Goal: Transaction & Acquisition: Purchase product/service

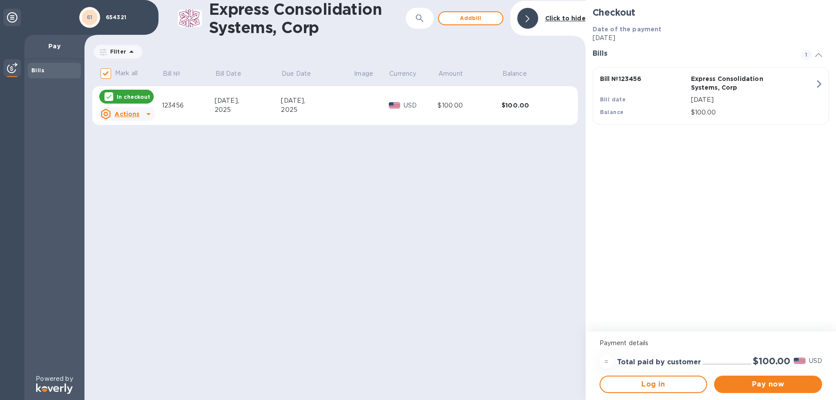
click at [143, 113] on icon at bounding box center [148, 114] width 10 height 10
click at [135, 150] on b "Open bill" at bounding box center [138, 149] width 29 height 7
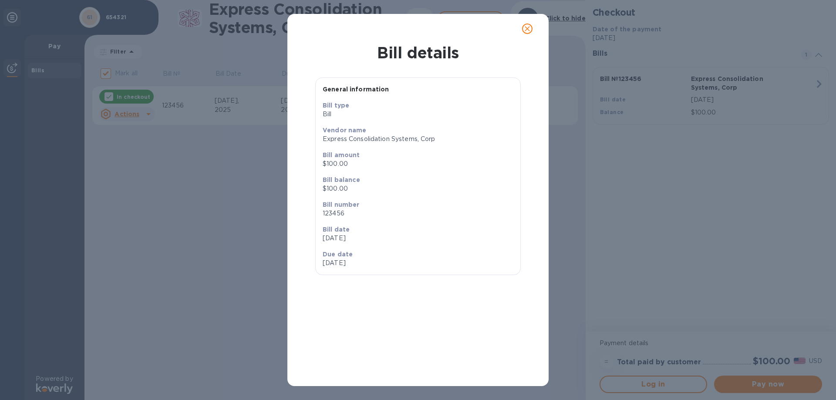
click at [530, 29] on icon "close" at bounding box center [527, 28] width 9 height 9
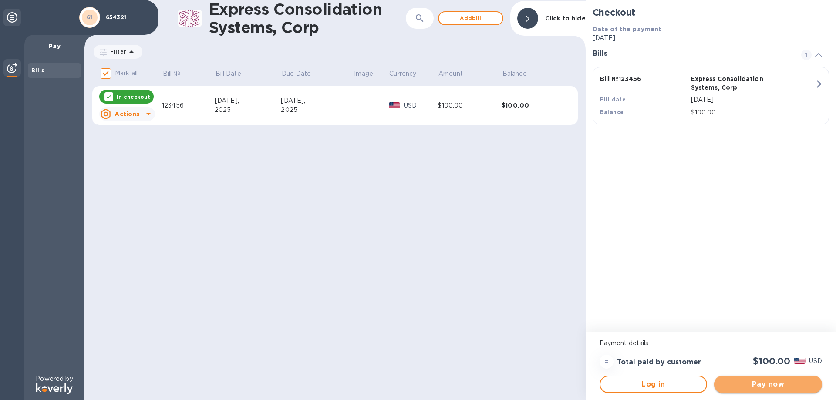
click at [735, 390] on button "Pay now" at bounding box center [768, 384] width 108 height 17
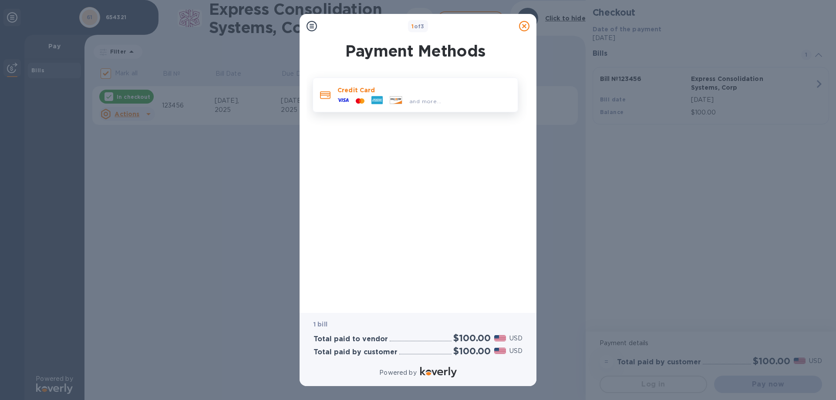
click at [416, 100] on span "and more..." at bounding box center [425, 101] width 32 height 7
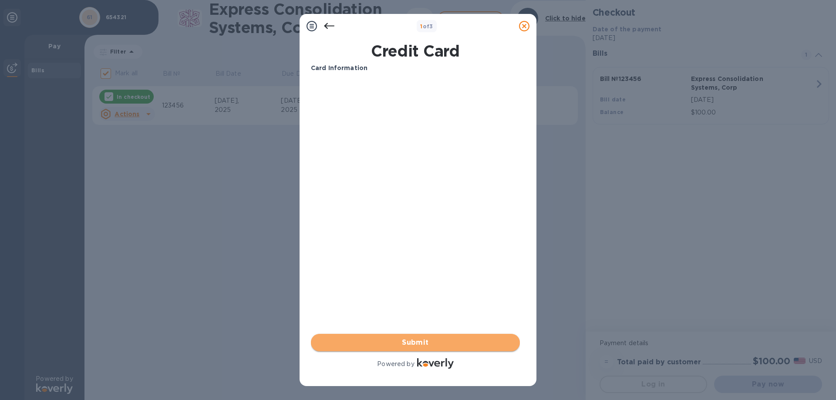
click at [429, 337] on button "Submit" at bounding box center [415, 342] width 209 height 17
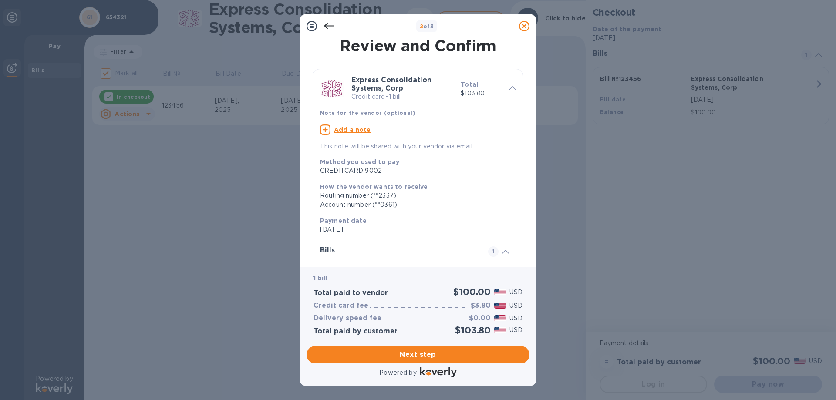
click at [206, 233] on div "2 of 3 Review and Confirm Express Consolidation Systems, Corp Credit card • 1 b…" at bounding box center [418, 200] width 836 height 400
click at [329, 23] on icon at bounding box center [329, 26] width 10 height 10
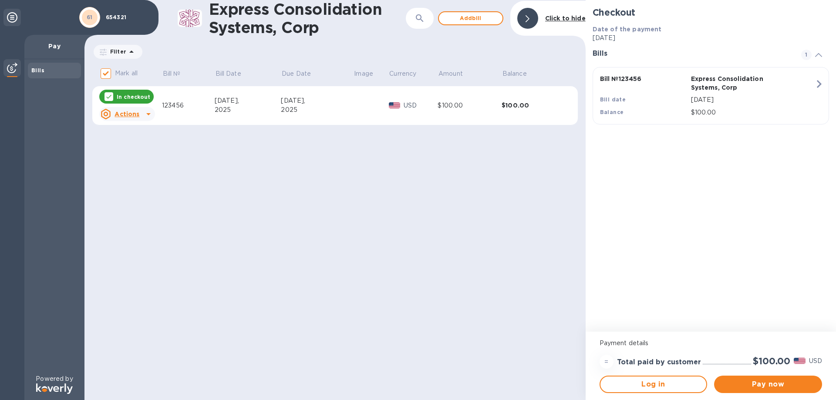
click at [146, 114] on icon at bounding box center [148, 114] width 4 height 2
click at [125, 172] on b "Delete" at bounding box center [135, 170] width 22 height 7
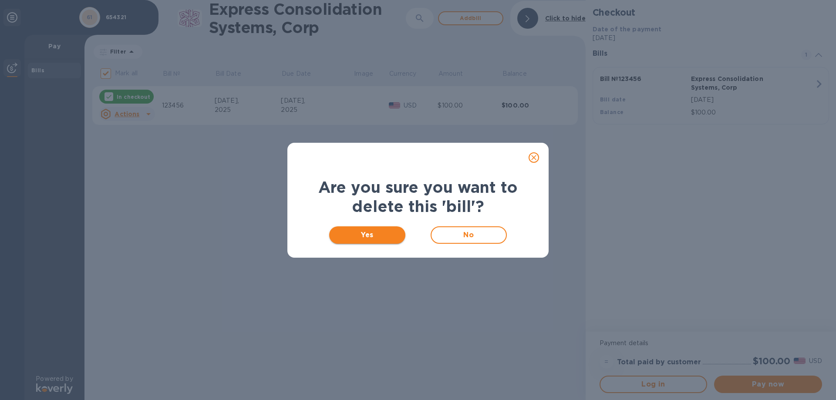
click at [384, 236] on span "Yes" at bounding box center [367, 235] width 62 height 10
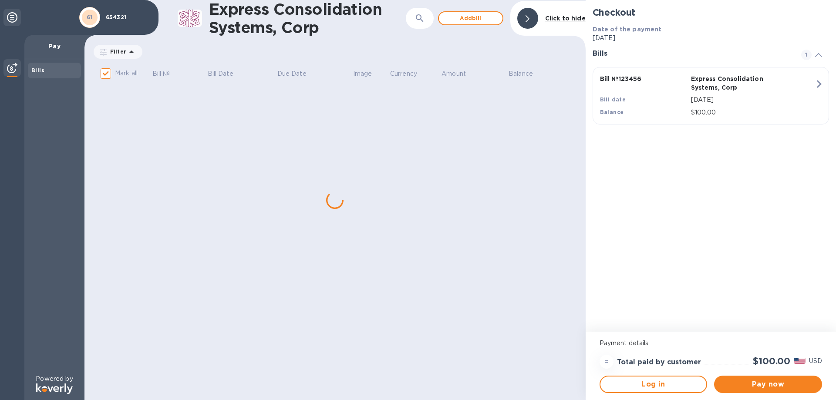
checkbox input "false"
